Goal: Task Accomplishment & Management: Use online tool/utility

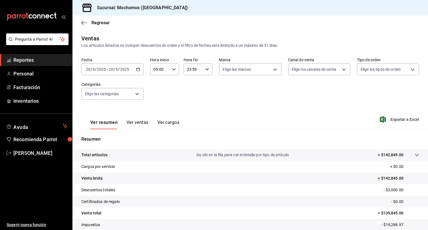
scroll to position [37, 0]
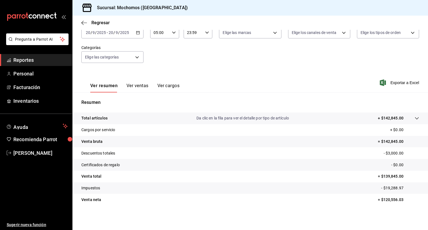
click at [85, 26] on div "Regresar" at bounding box center [249, 23] width 355 height 14
click at [94, 24] on span "Regresar" at bounding box center [100, 22] width 18 height 5
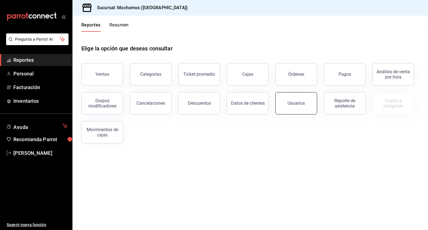
click at [307, 97] on button "Usuarios" at bounding box center [296, 103] width 42 height 22
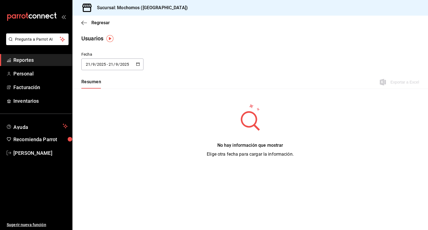
click at [140, 66] on div "[DATE] [DATE] - [DATE] [DATE]" at bounding box center [112, 64] width 62 height 12
click at [103, 143] on li "Rango de fechas" at bounding box center [107, 144] width 53 height 13
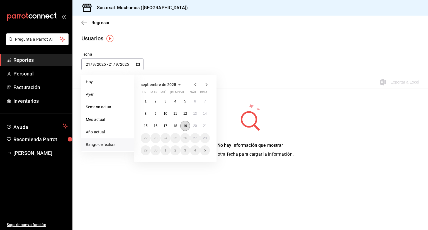
click at [183, 127] on abbr "19" at bounding box center [185, 126] width 4 height 4
click at [195, 127] on abbr "20" at bounding box center [195, 126] width 4 height 4
type input "[DATE]"
type input "19"
type input "[DATE]"
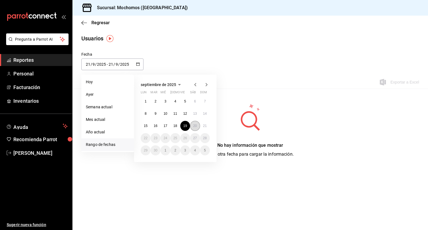
type input "20"
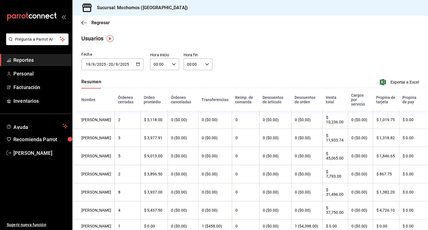
click at [133, 67] on div "[DATE] [DATE] - [DATE] [DATE]" at bounding box center [112, 64] width 62 height 12
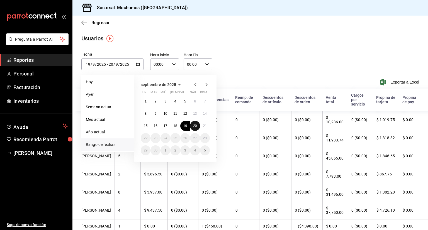
click at [192, 124] on button "20" at bounding box center [195, 126] width 10 height 10
click at [202, 126] on button "21" at bounding box center [205, 126] width 10 height 10
type input "[DATE]"
type input "20"
type input "[DATE]"
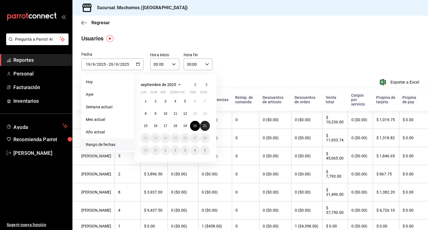
type input "21"
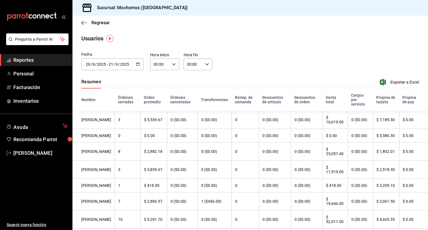
click at [174, 65] on icon "button" at bounding box center [174, 64] width 4 height 4
click at [158, 98] on div "01" at bounding box center [156, 91] width 14 height 13
click at [158, 94] on span "01" at bounding box center [156, 92] width 5 height 4
type input "01:00"
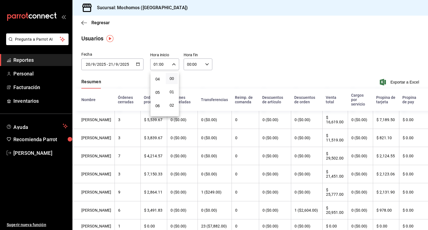
scroll to position [56, 0]
click at [158, 94] on button "05" at bounding box center [157, 89] width 12 height 11
type input "05:00"
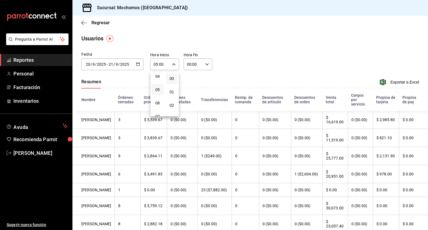
click at [203, 64] on div at bounding box center [214, 115] width 428 height 230
click at [194, 65] on input "00:00" at bounding box center [193, 64] width 19 height 11
click at [188, 79] on span "00" at bounding box center [189, 78] width 5 height 4
click at [191, 89] on span "05" at bounding box center [190, 89] width 5 height 4
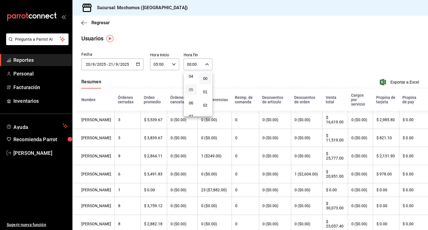
type input "05:00"
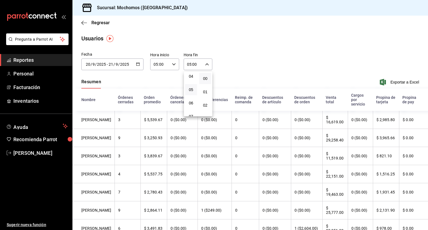
click at [386, 81] on div at bounding box center [214, 115] width 428 height 230
click at [263, 87] on div "Resumen Exportar a Excel" at bounding box center [249, 83] width 355 height 12
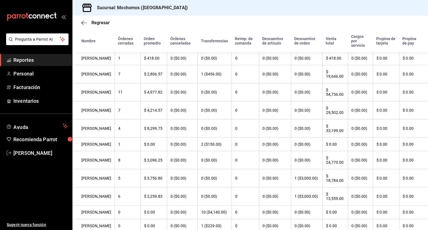
scroll to position [284, 0]
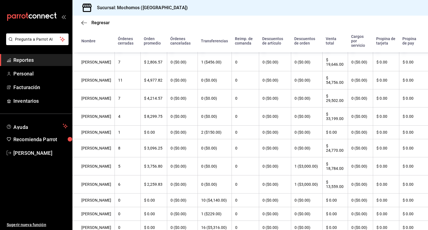
click at [22, 58] on span "Reportes" at bounding box center [40, 60] width 54 height 8
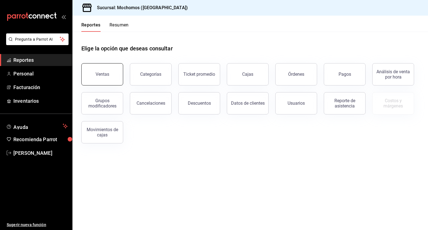
click at [104, 69] on button "Ventas" at bounding box center [102, 74] width 42 height 22
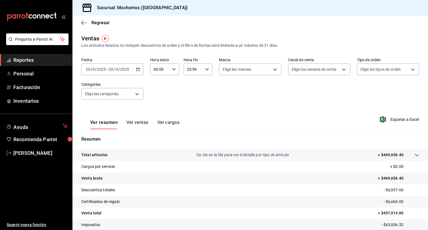
click at [138, 70] on icon "button" at bounding box center [138, 69] width 4 height 4
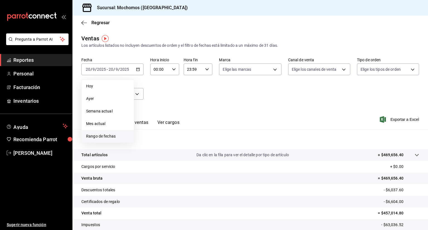
click at [107, 137] on span "Rango de fechas" at bounding box center [107, 136] width 43 height 6
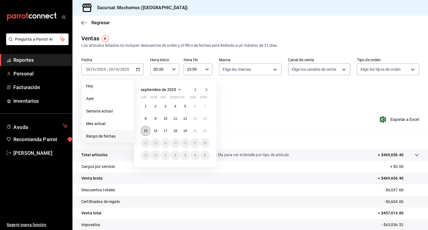
click at [147, 128] on button "15" at bounding box center [146, 131] width 10 height 10
click at [204, 133] on button "21" at bounding box center [205, 131] width 10 height 10
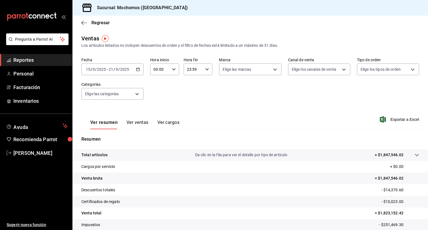
click at [174, 69] on icon "button" at bounding box center [174, 69] width 4 height 4
click at [156, 102] on span "05" at bounding box center [156, 100] width 5 height 4
type input "05:00"
click at [206, 69] on div at bounding box center [214, 115] width 428 height 230
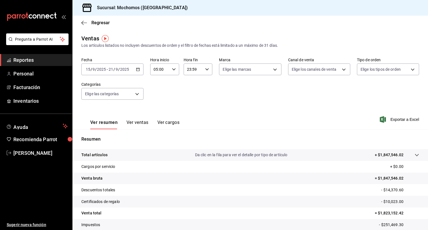
click at [206, 69] on icon "button" at bounding box center [207, 69] width 4 height 4
click at [187, 116] on span "05" at bounding box center [189, 116] width 5 height 4
click at [203, 83] on span "00" at bounding box center [203, 83] width 5 height 4
type input "05:00"
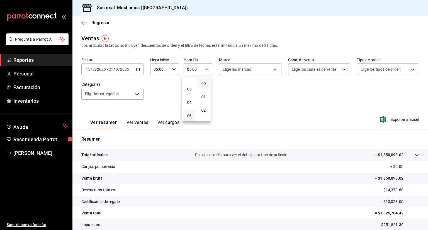
click at [394, 121] on div at bounding box center [214, 115] width 428 height 230
click at [394, 121] on span "Exportar a Excel" at bounding box center [400, 119] width 38 height 7
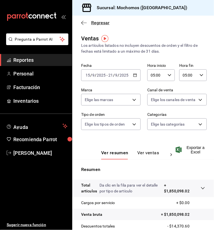
click at [96, 24] on span "Regresar" at bounding box center [100, 22] width 18 height 5
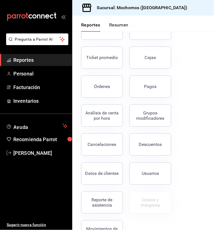
scroll to position [46, 0]
click at [149, 170] on button "Usuarios" at bounding box center [151, 173] width 42 height 22
